Goal: Task Accomplishment & Management: Use online tool/utility

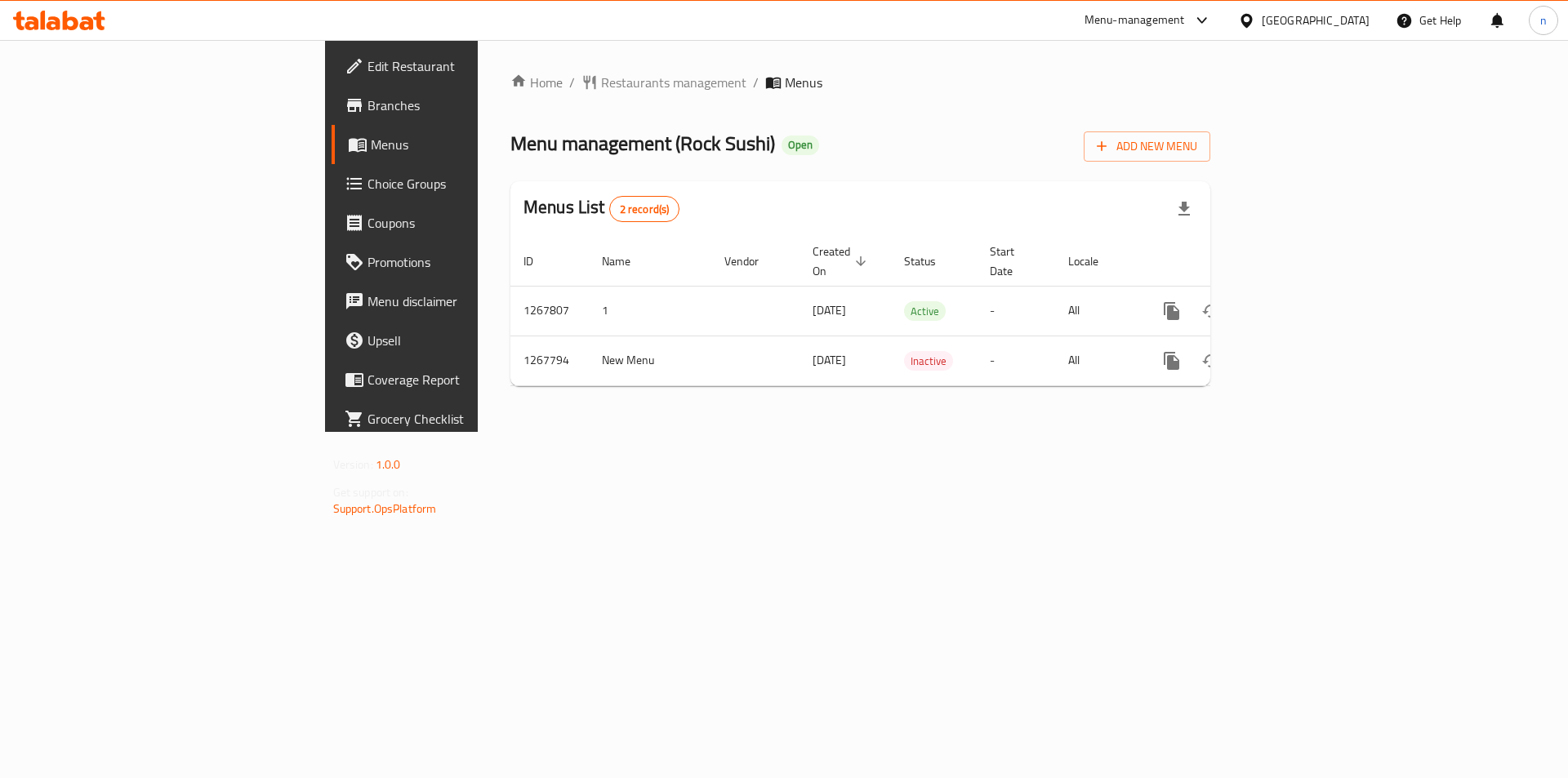
click at [368, 187] on span "Choice Groups" at bounding box center [471, 183] width 207 height 20
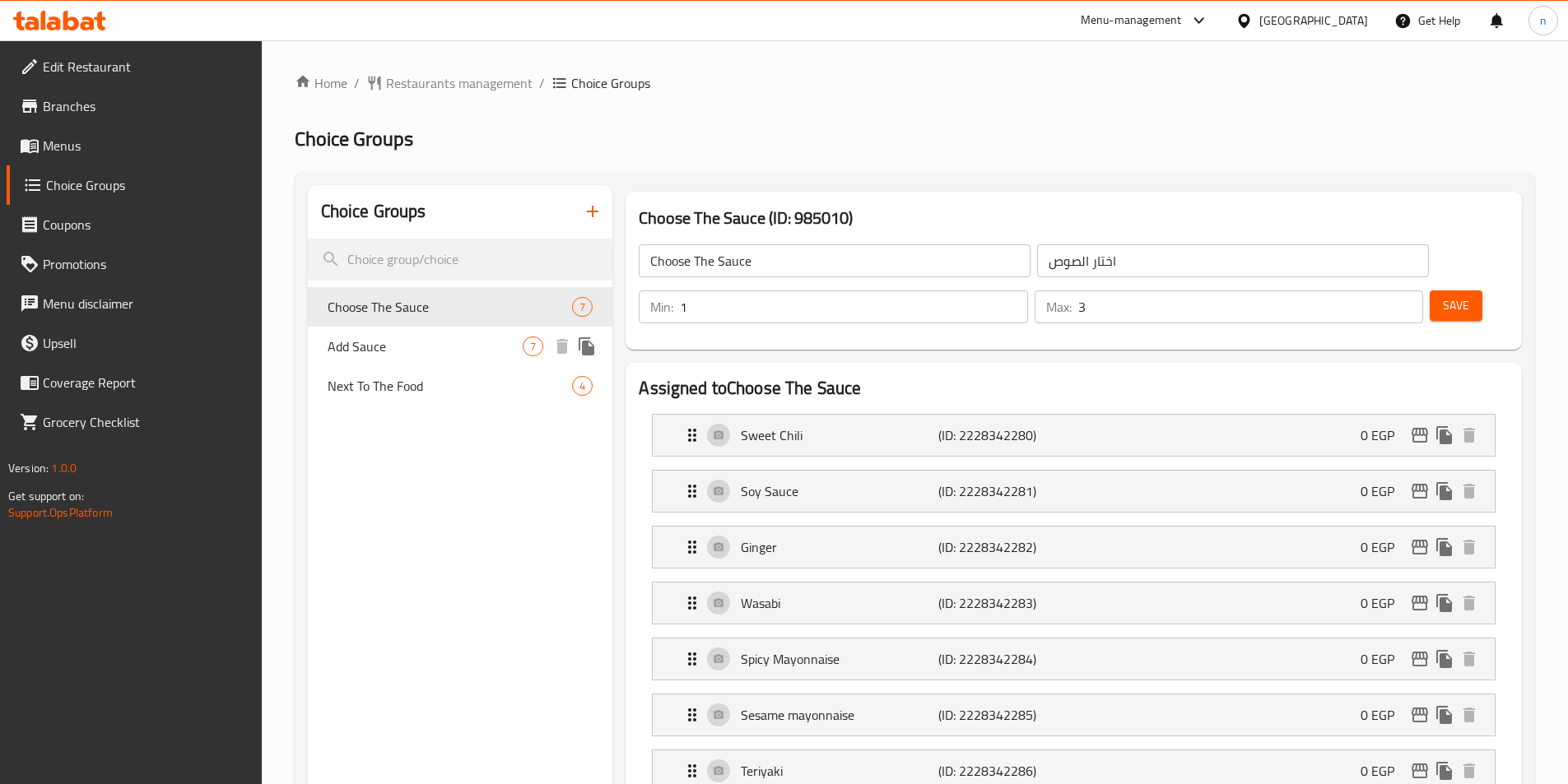
click at [394, 349] on span "Add Sauce" at bounding box center [426, 346] width 196 height 20
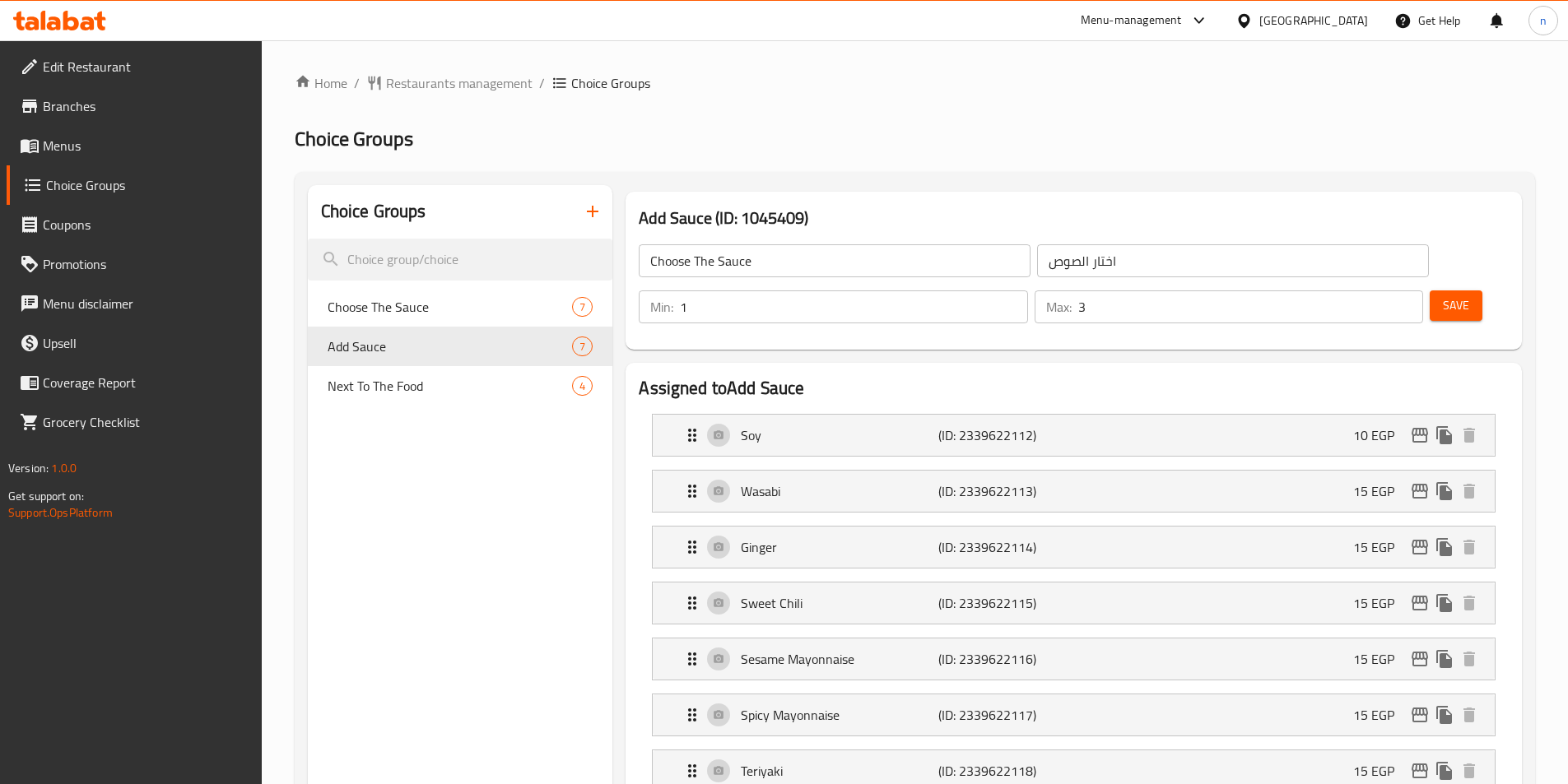
type input "Add Sauce"
type input "أضافه صوص"
type input "0"
type input "7"
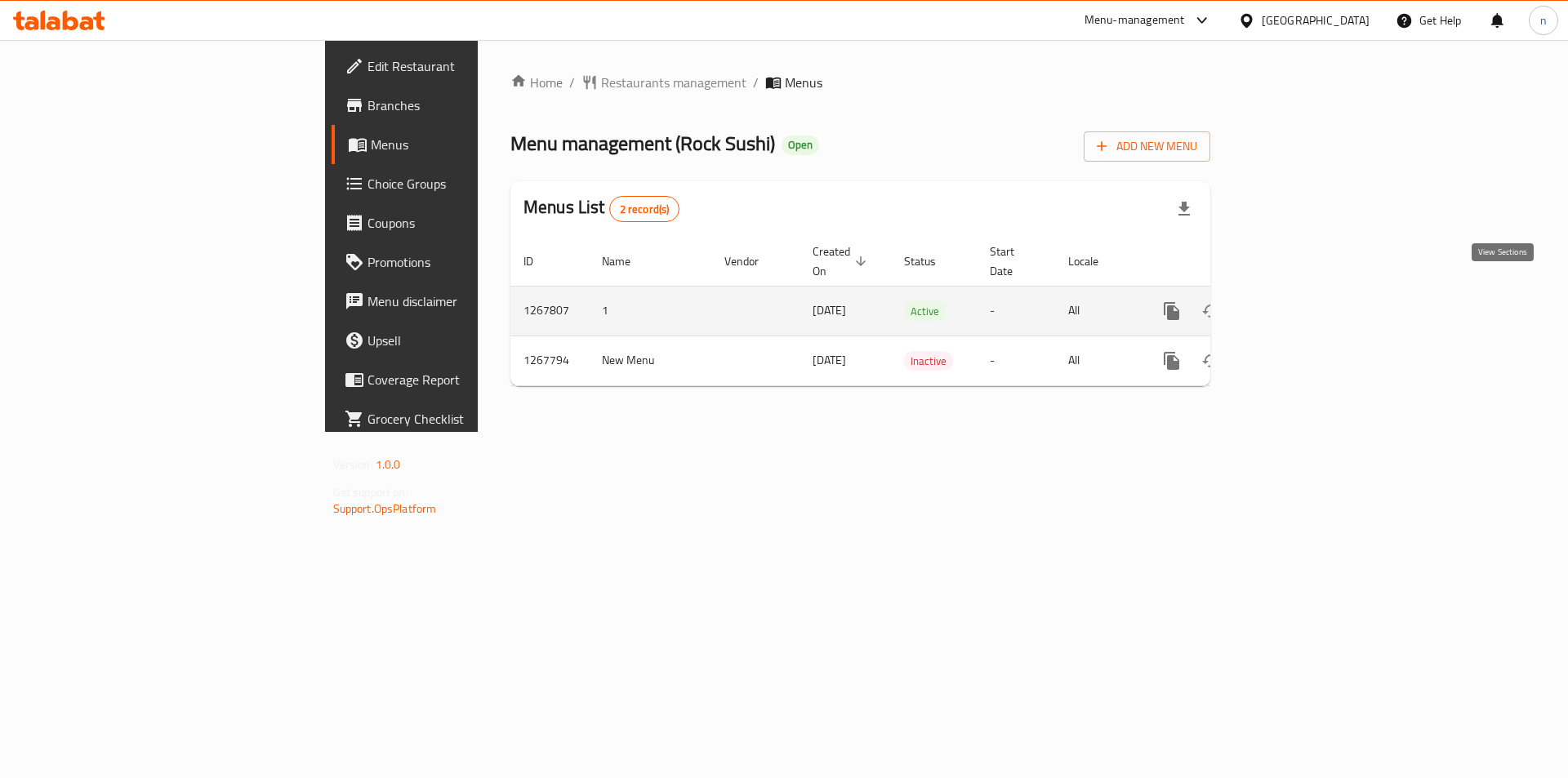
click at [1298, 304] on icon "enhanced table" at bounding box center [1290, 311] width 15 height 15
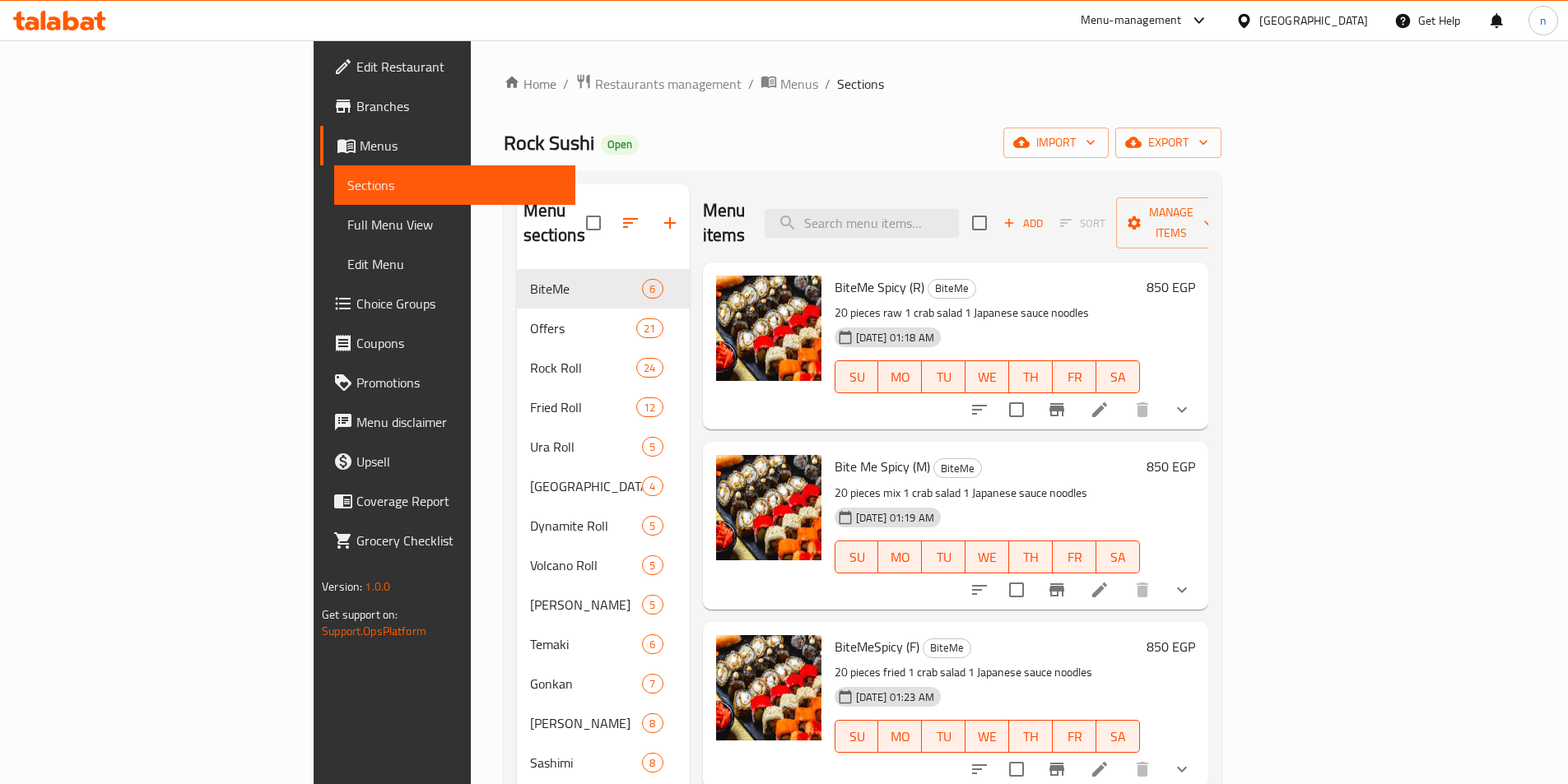
click at [356, 302] on span "Choice Groups" at bounding box center [459, 303] width 206 height 20
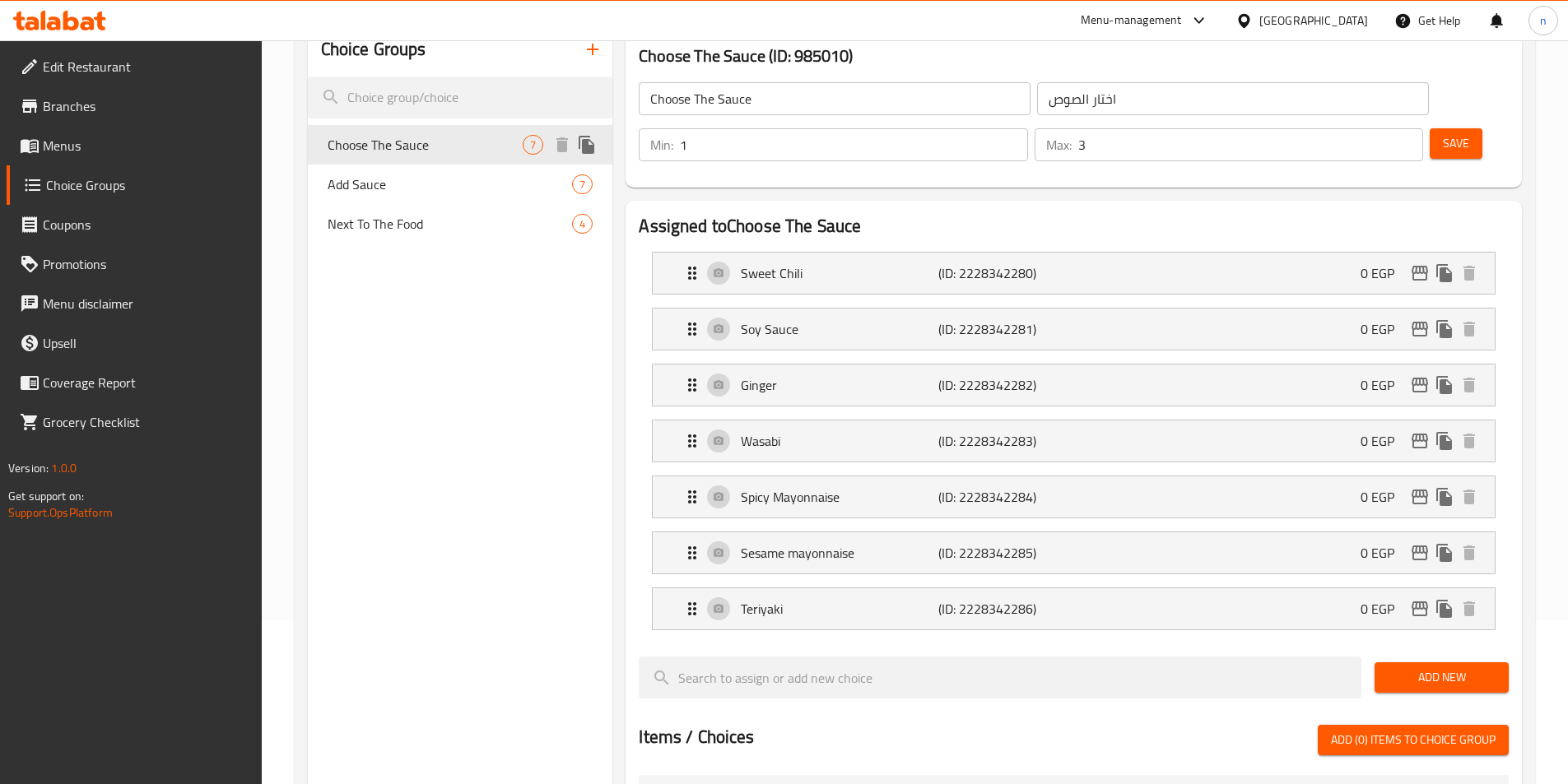
scroll to position [165, 0]
click at [1100, 213] on h2 "Assigned to Choose The Sauce" at bounding box center [1074, 225] width 870 height 24
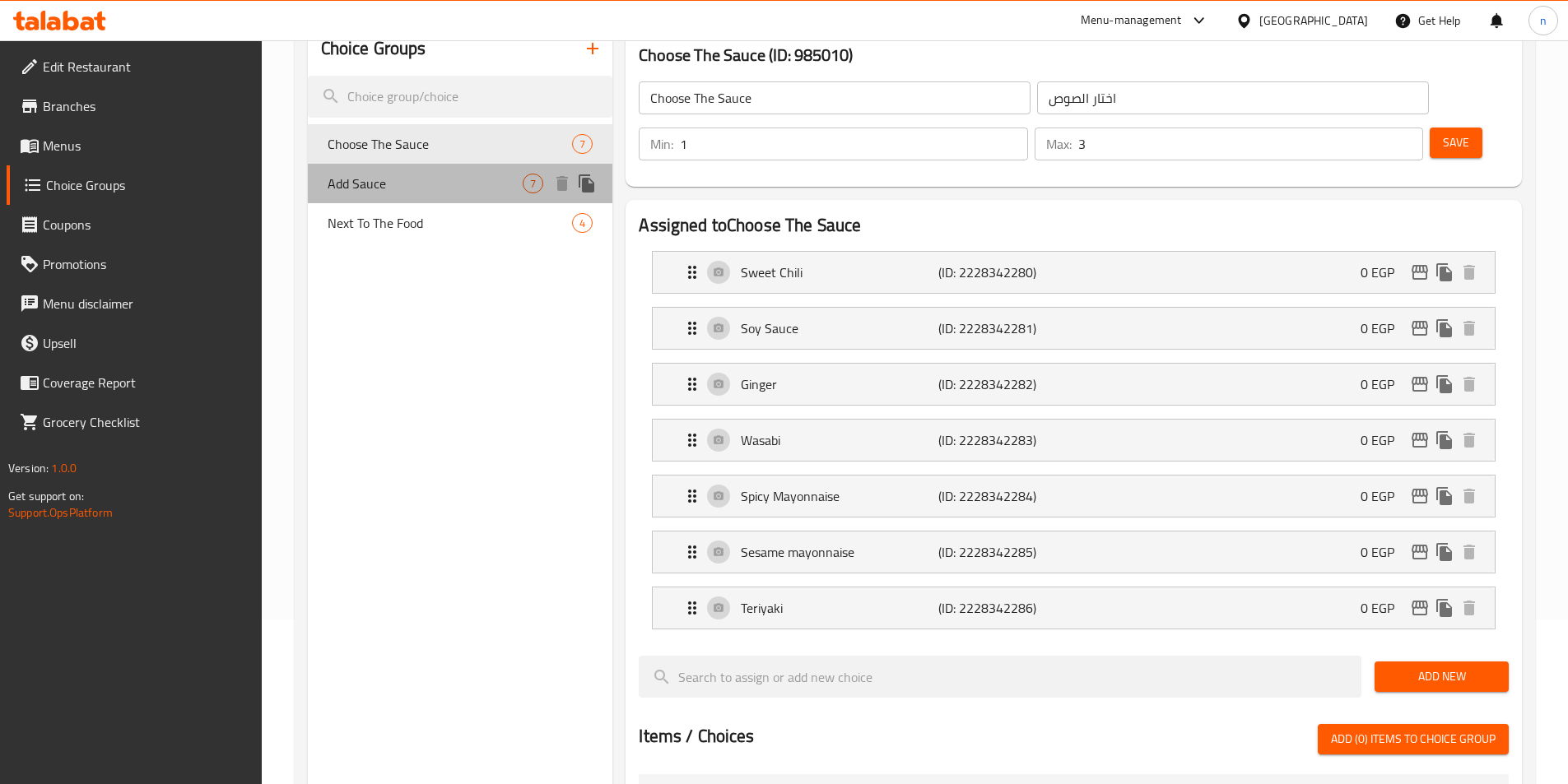
click at [449, 192] on span "Add Sauce" at bounding box center [426, 183] width 196 height 20
type input "Add Sauce"
type input "أضافه صوص"
type input "0"
type input "7"
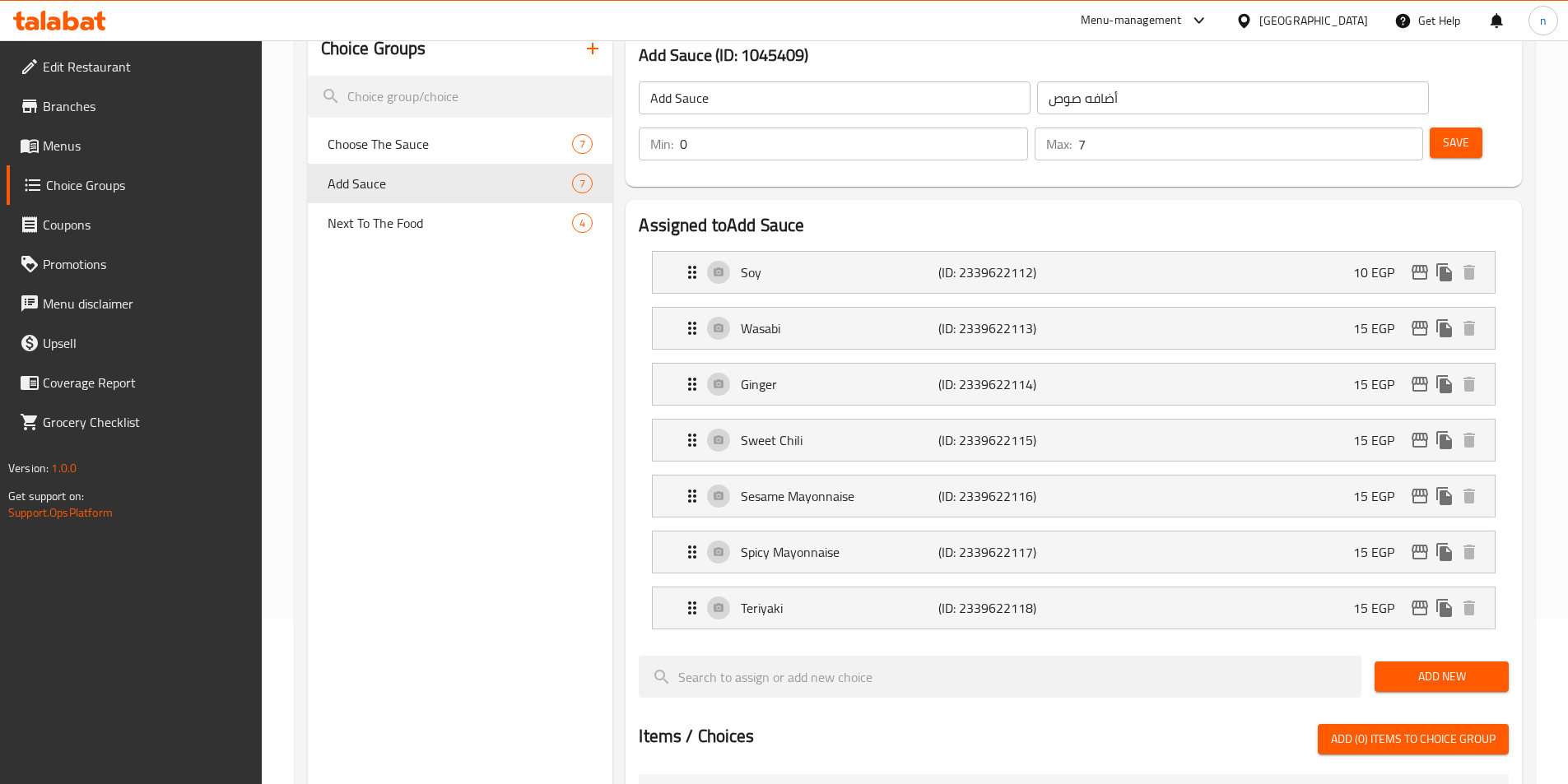
click at [516, 423] on div "Choice Groups Choose The Sauce 7 Add Sauce 7 Next To The Food 4" at bounding box center [461, 698] width 305 height 1351
